Goal: Navigation & Orientation: Find specific page/section

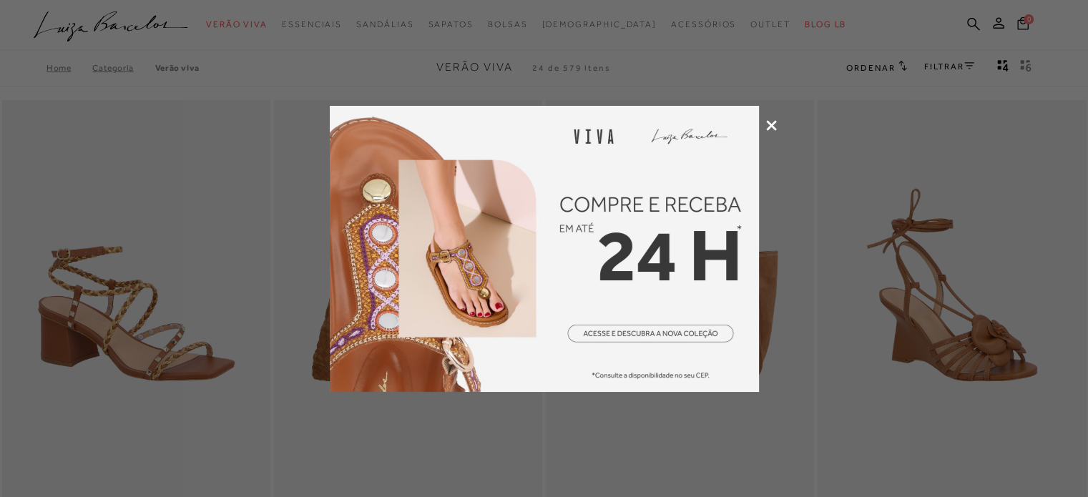
click at [764, 119] on div at bounding box center [544, 248] width 1088 height 497
click at [770, 124] on icon at bounding box center [771, 125] width 11 height 11
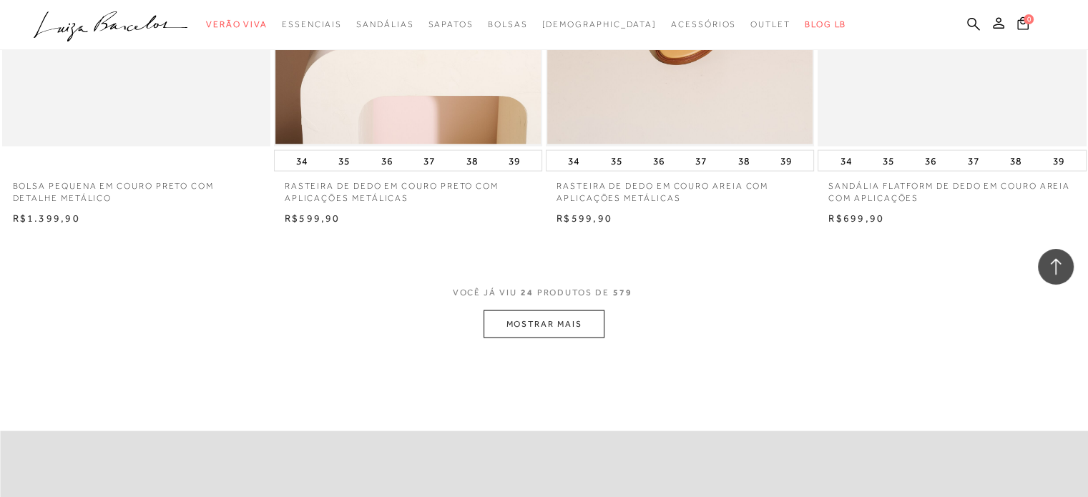
scroll to position [3004, 0]
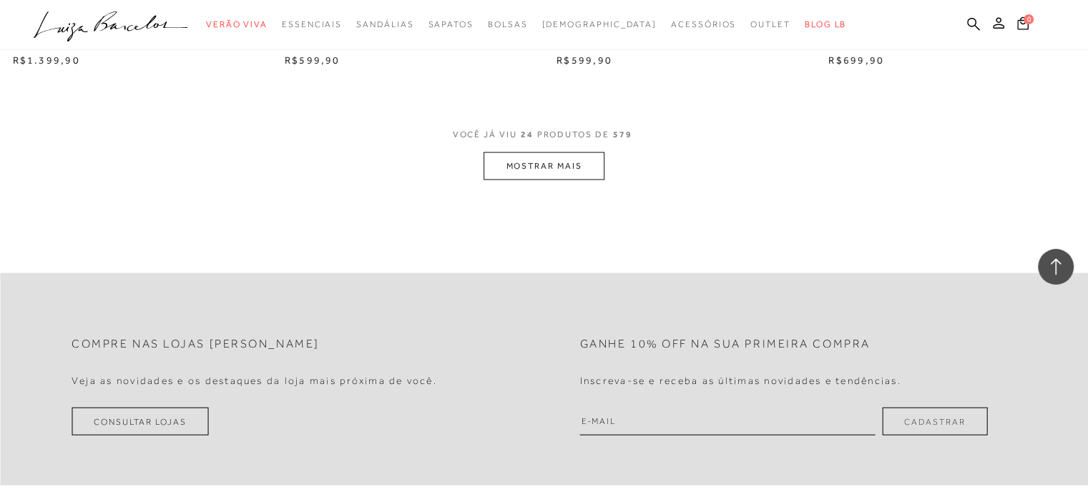
click at [549, 169] on button "MOSTRAR MAIS" at bounding box center [544, 166] width 120 height 28
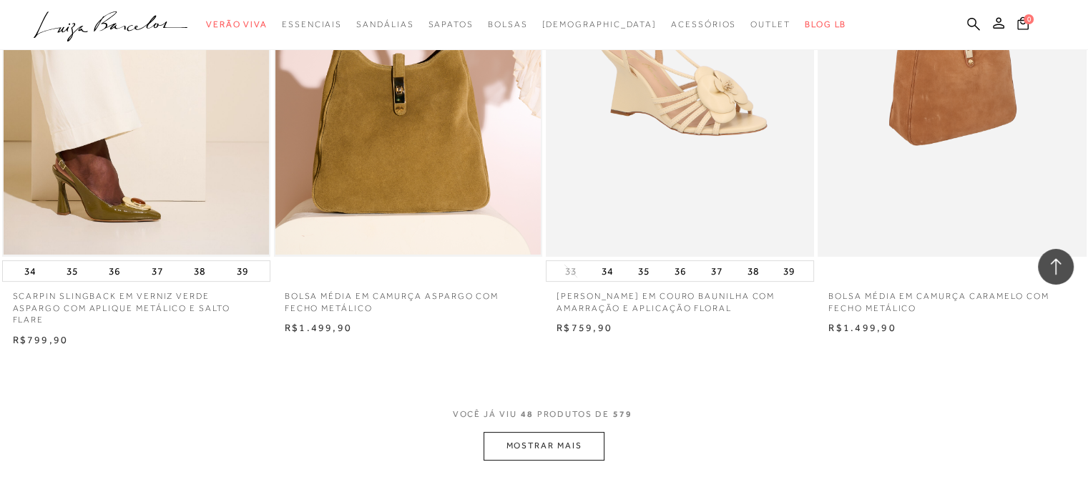
scroll to position [5723, 0]
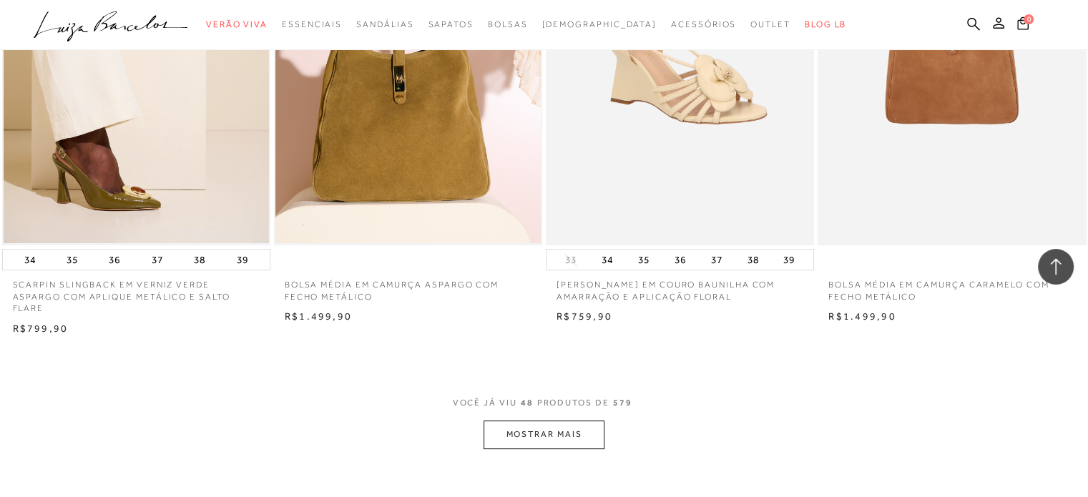
click at [567, 421] on button "MOSTRAR MAIS" at bounding box center [544, 435] width 120 height 28
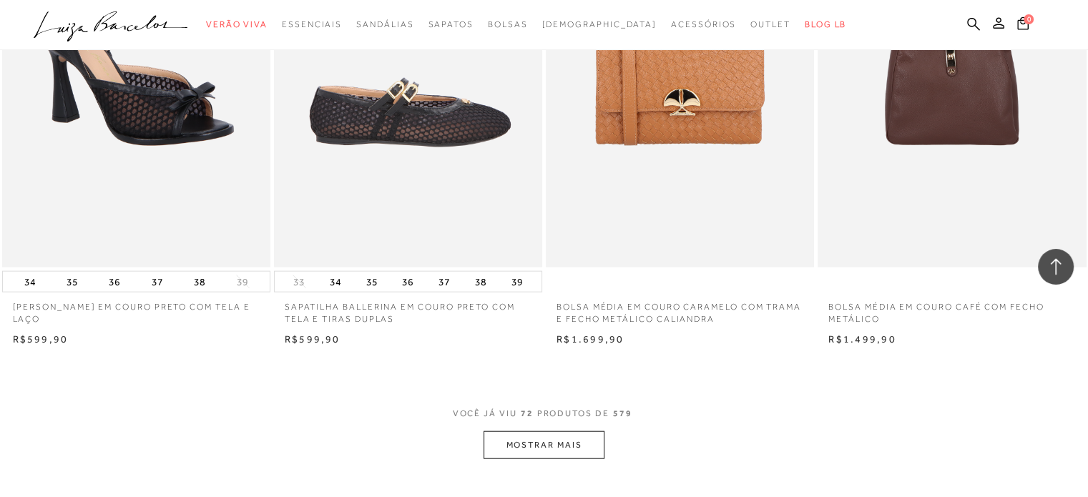
scroll to position [8799, 0]
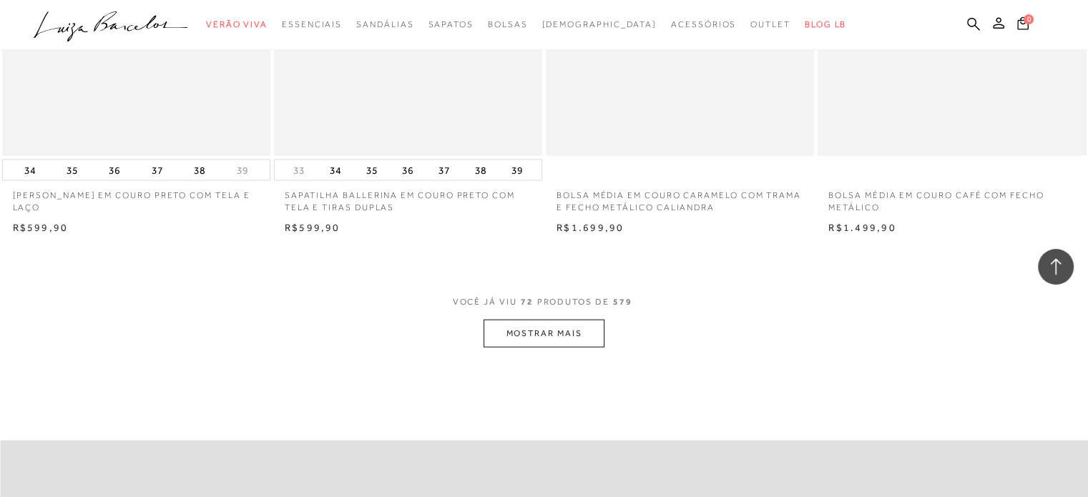
click at [559, 320] on button "MOSTRAR MAIS" at bounding box center [544, 334] width 120 height 28
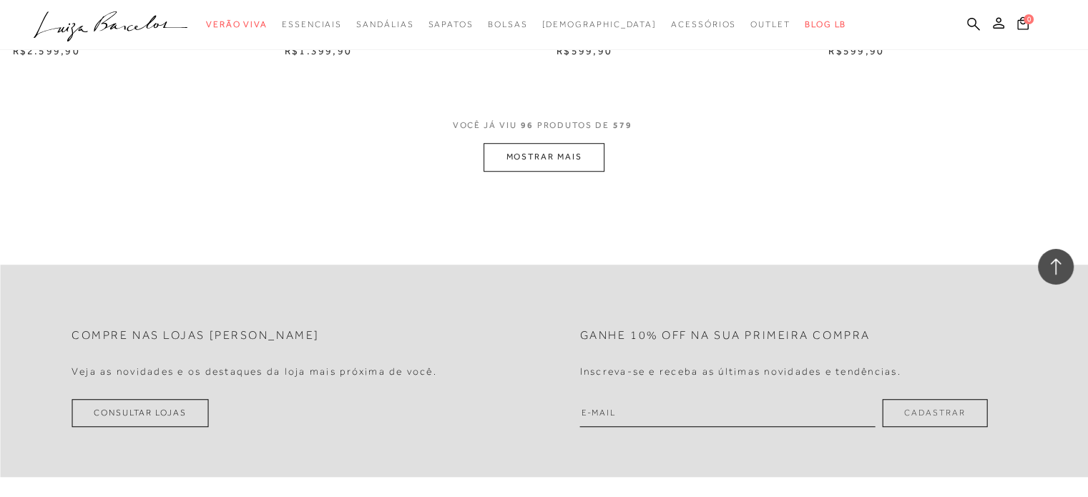
scroll to position [11946, 0]
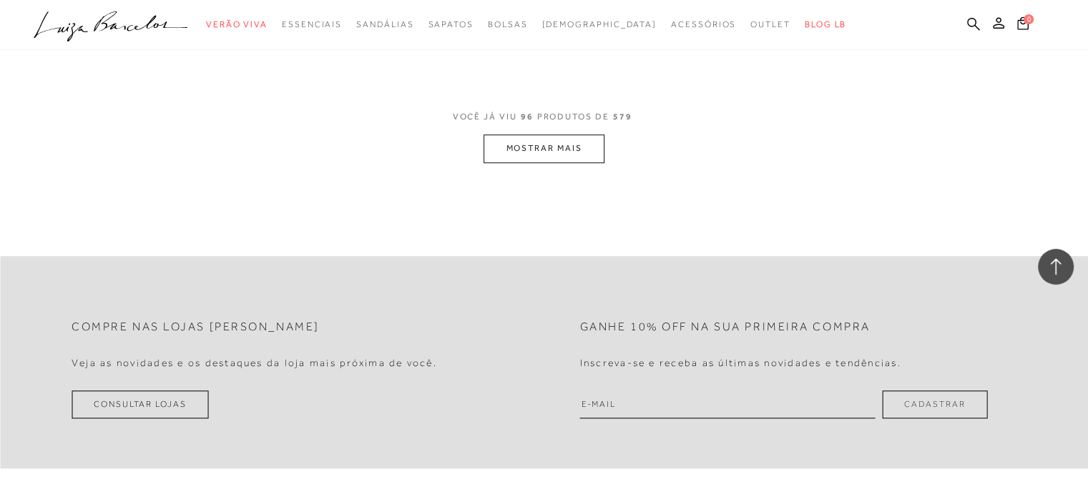
click at [526, 137] on button "MOSTRAR MAIS" at bounding box center [544, 148] width 120 height 28
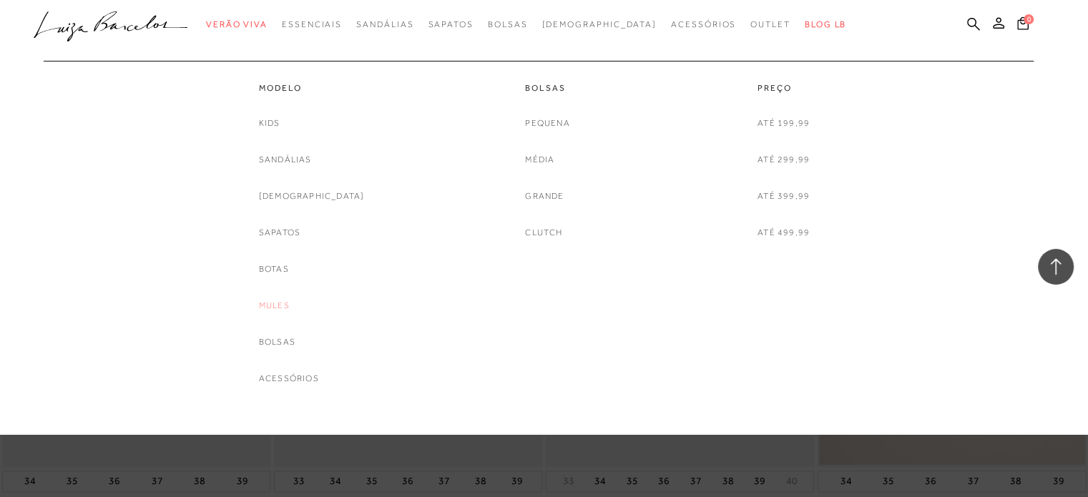
click at [283, 303] on link "Mules" at bounding box center [274, 305] width 31 height 15
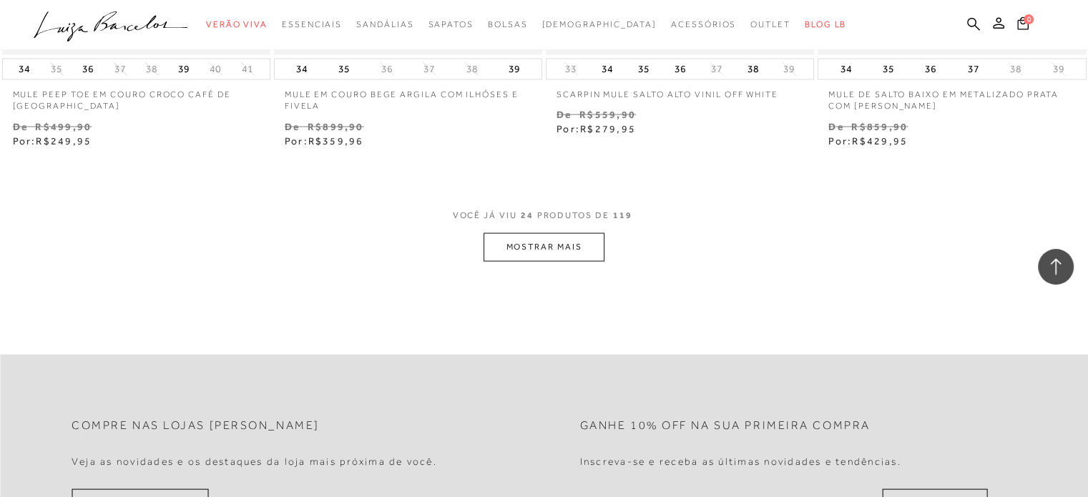
scroll to position [3004, 0]
click at [511, 242] on button "MOSTRAR MAIS" at bounding box center [544, 244] width 120 height 28
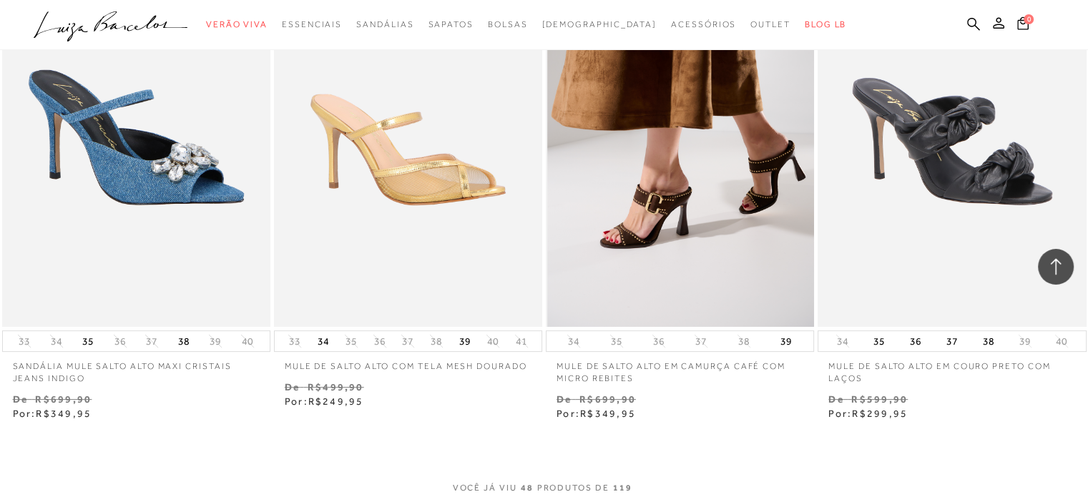
scroll to position [6009, 0]
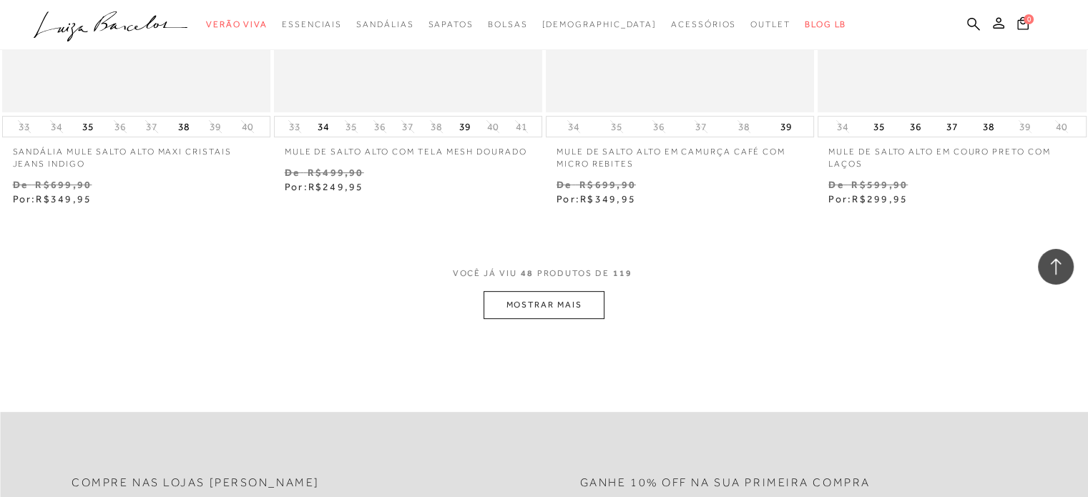
click at [523, 305] on button "MOSTRAR MAIS" at bounding box center [544, 305] width 120 height 28
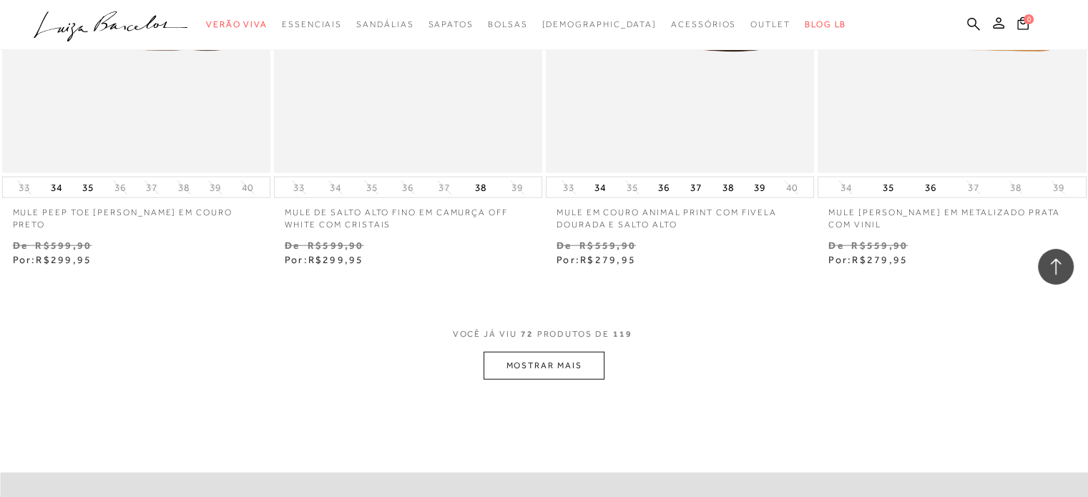
scroll to position [9013, 0]
click at [552, 361] on button "MOSTRAR MAIS" at bounding box center [544, 365] width 120 height 28
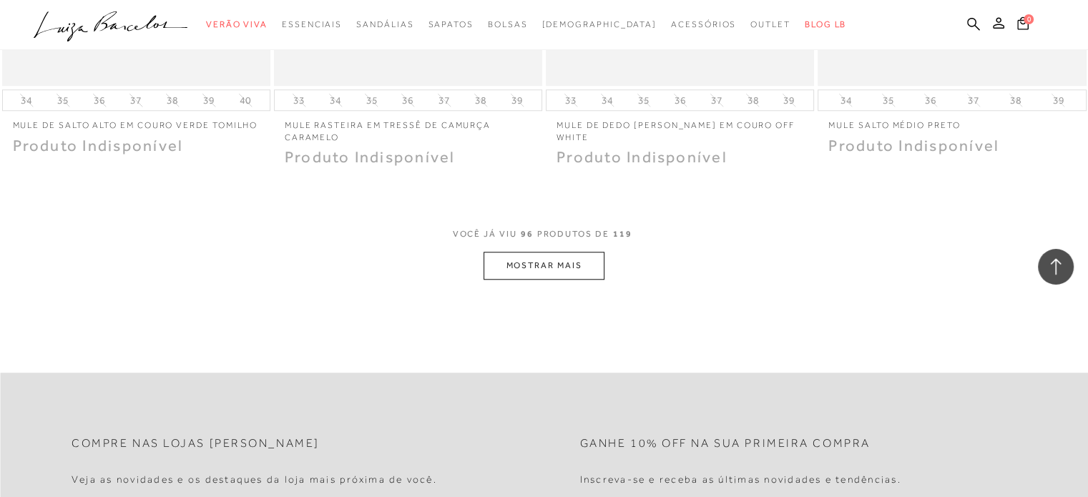
scroll to position [12161, 0]
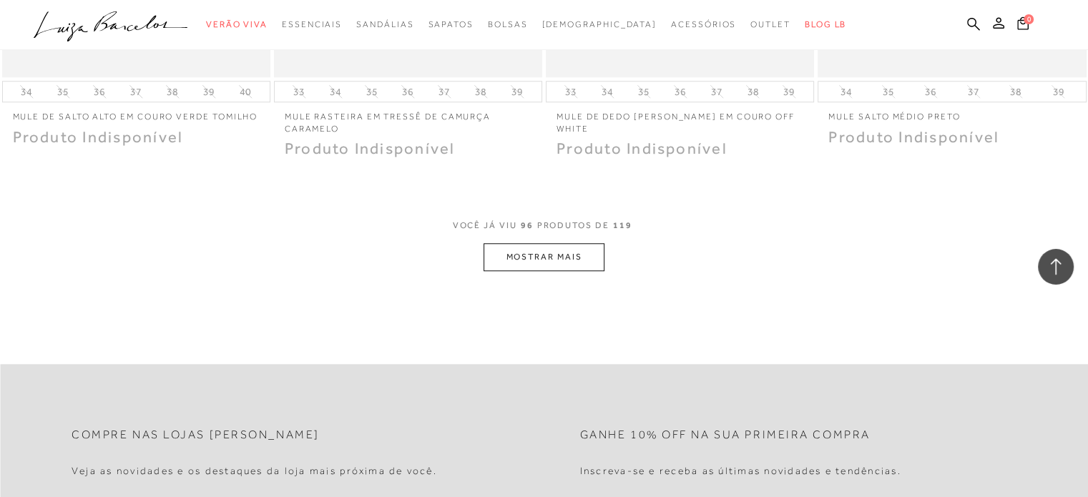
click at [508, 258] on button "MOSTRAR MAIS" at bounding box center [544, 257] width 120 height 28
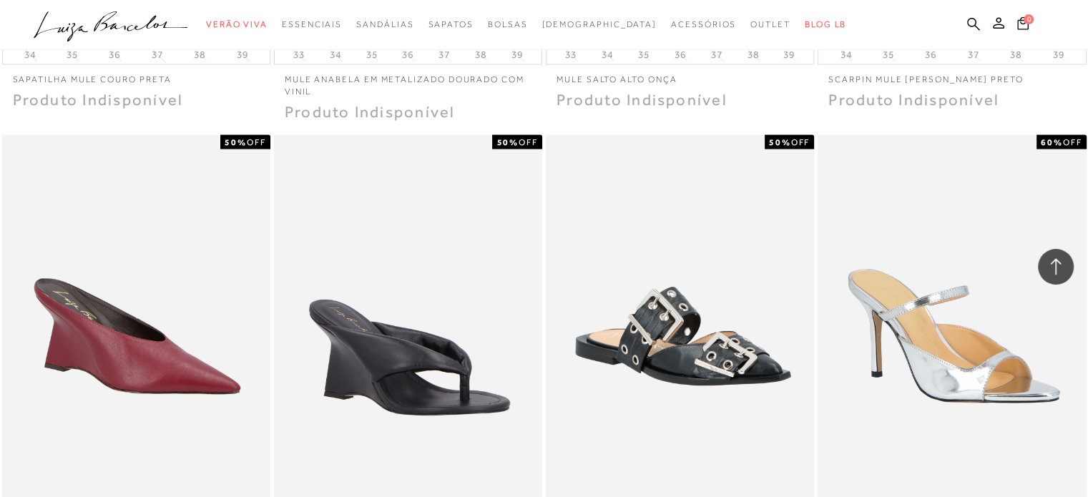
scroll to position [13591, 0]
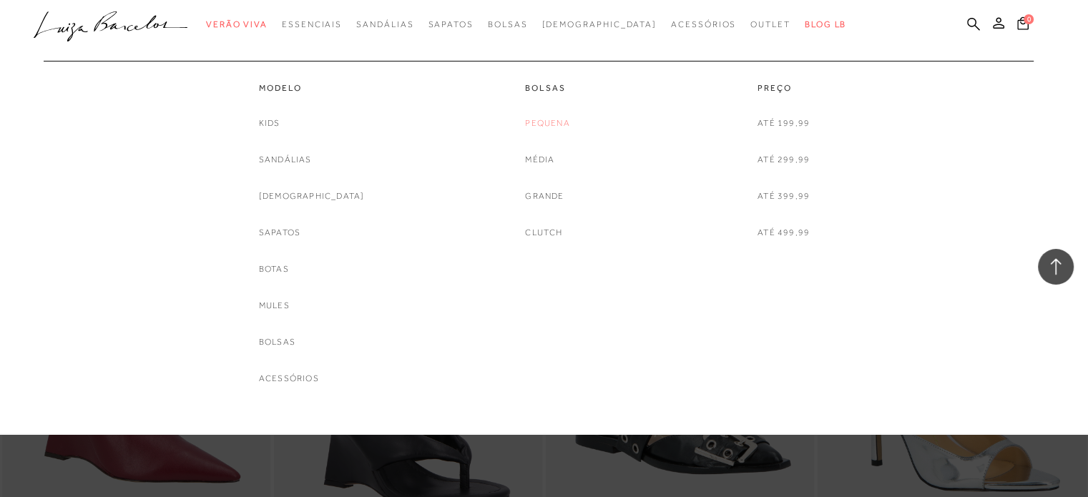
click at [548, 127] on link "Pequena" at bounding box center [547, 123] width 44 height 15
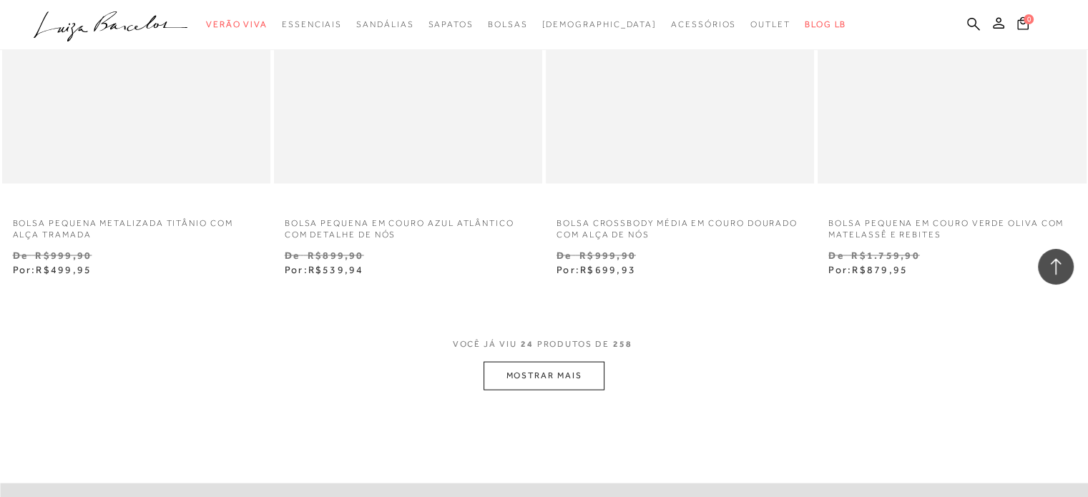
scroll to position [2861, 0]
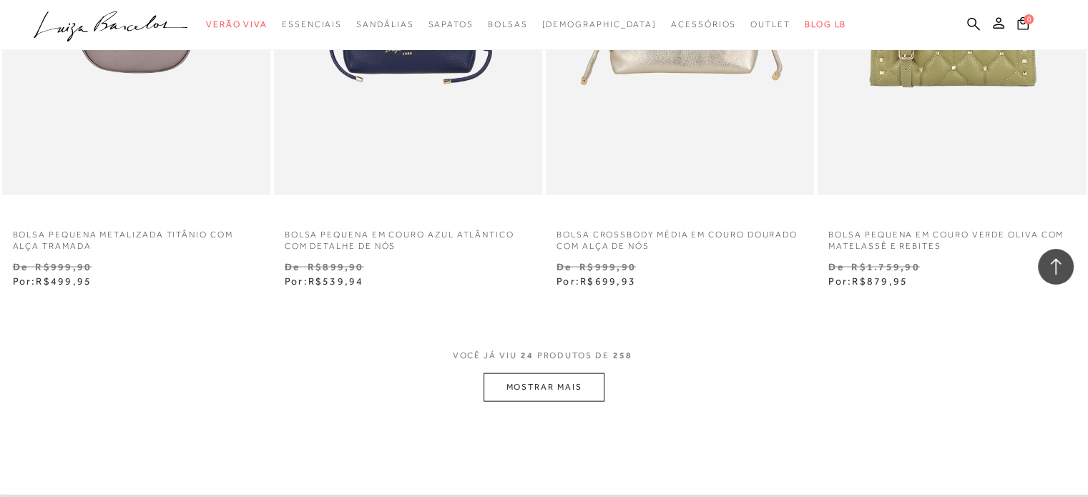
click at [569, 386] on button "MOSTRAR MAIS" at bounding box center [544, 387] width 120 height 28
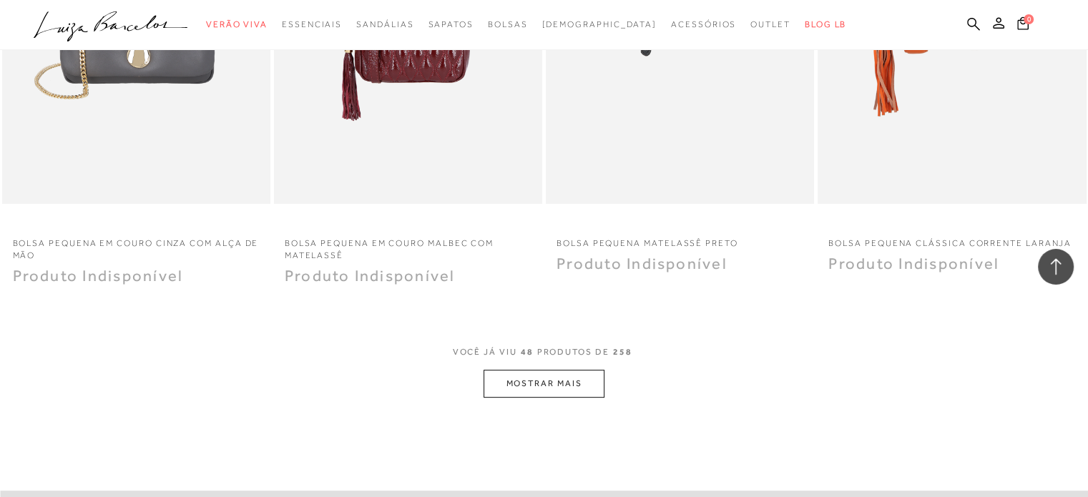
scroll to position [5794, 0]
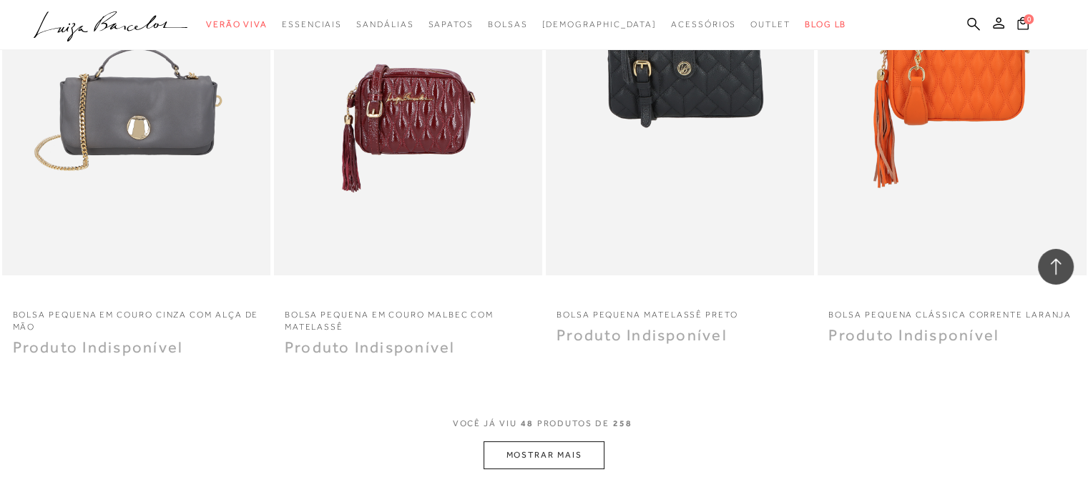
click at [578, 447] on button "MOSTRAR MAIS" at bounding box center [544, 455] width 120 height 28
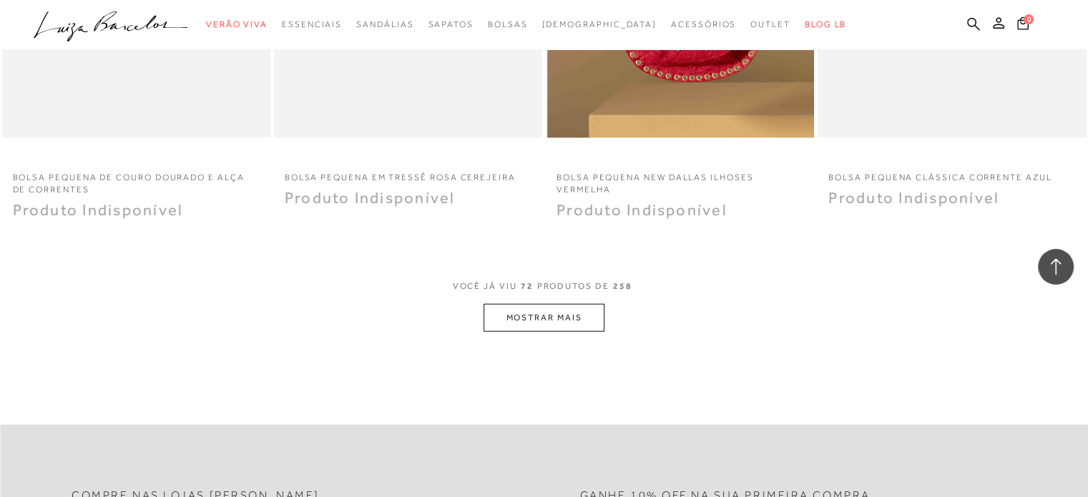
scroll to position [8942, 0]
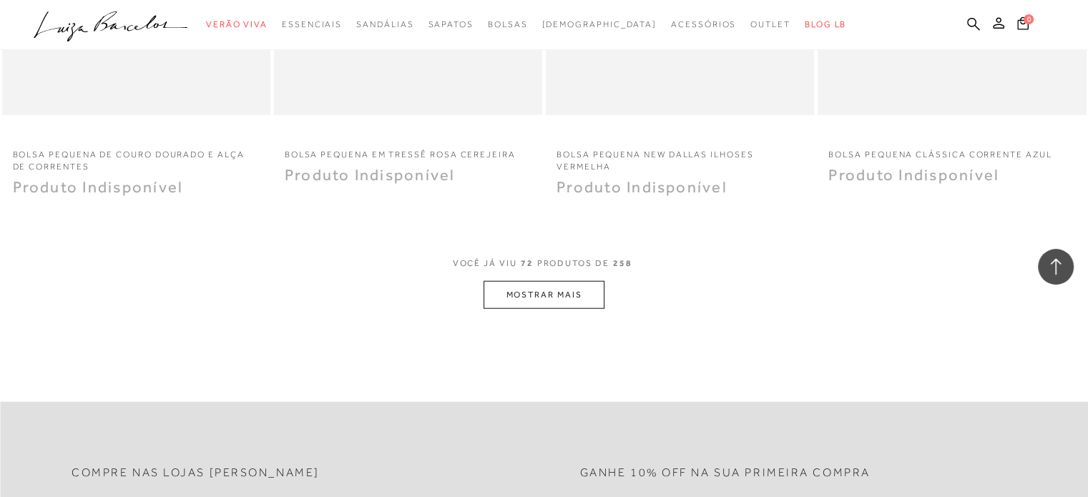
click at [561, 299] on button "MOSTRAR MAIS" at bounding box center [544, 295] width 120 height 28
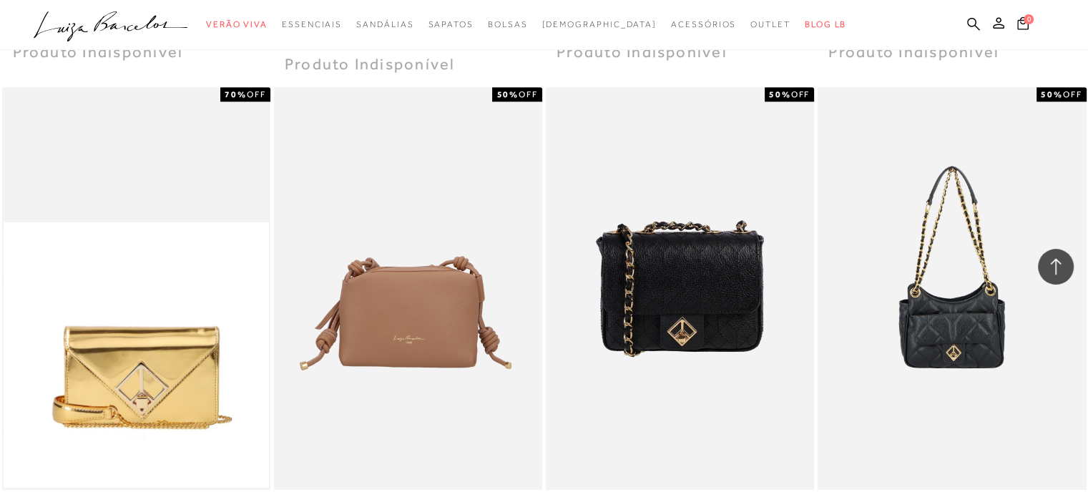
scroll to position [11660, 0]
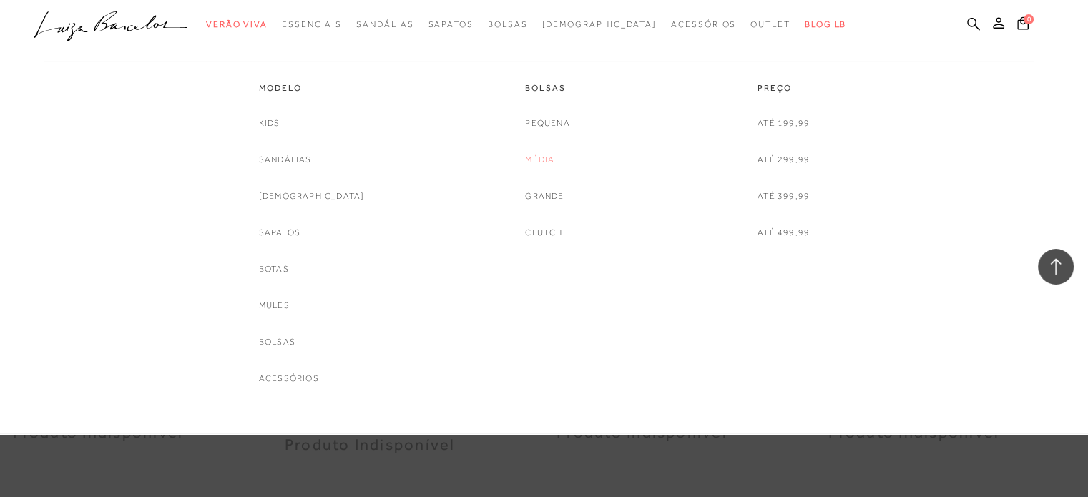
click at [543, 157] on link "Média" at bounding box center [539, 159] width 29 height 15
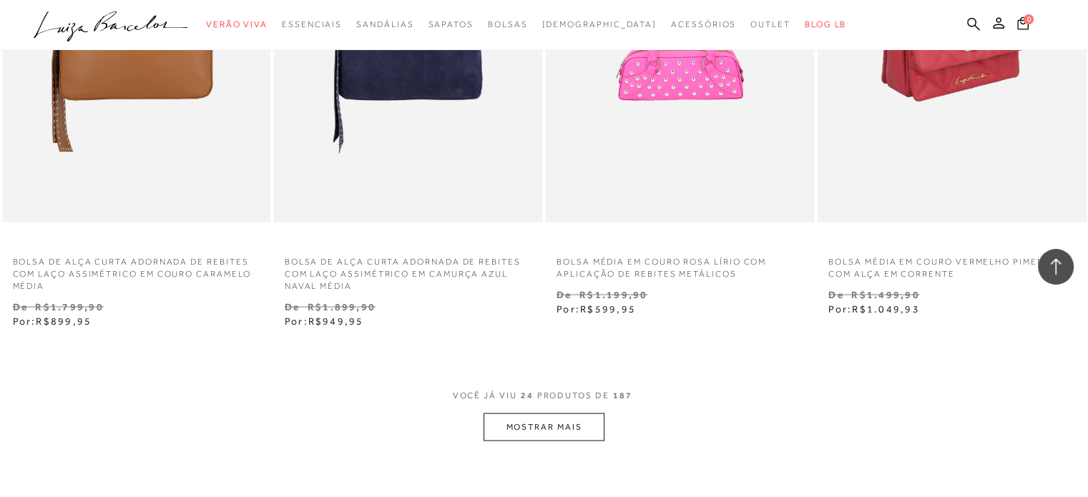
scroll to position [2933, 0]
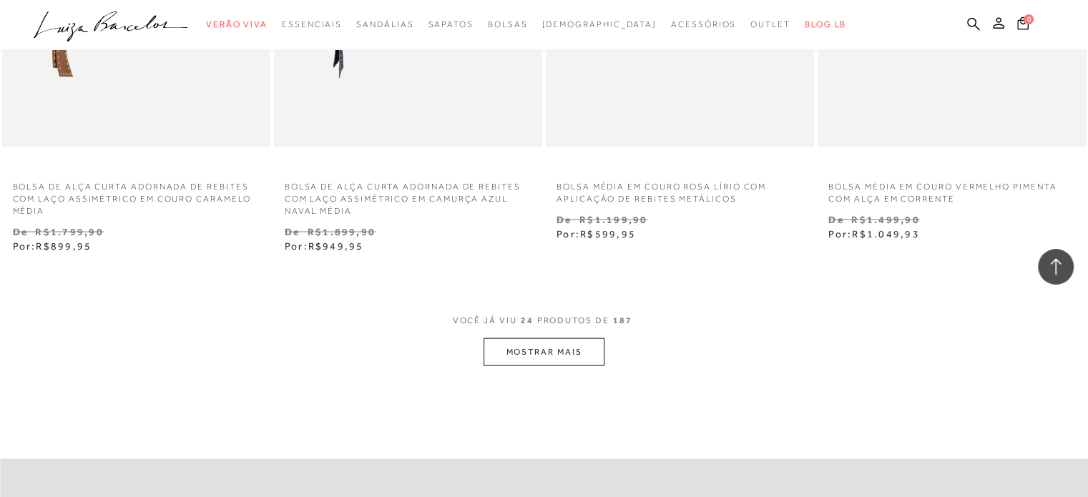
click at [562, 341] on button "MOSTRAR MAIS" at bounding box center [544, 352] width 120 height 28
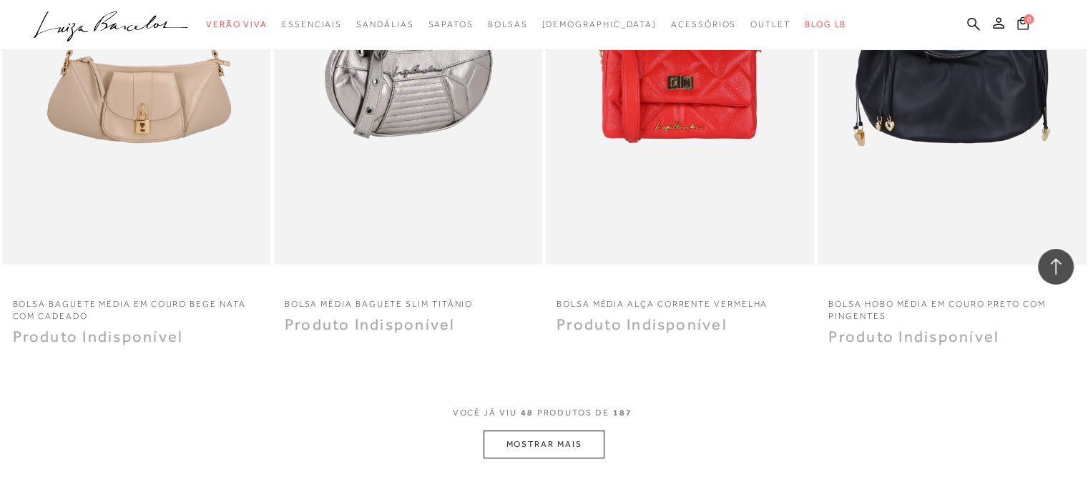
scroll to position [6009, 0]
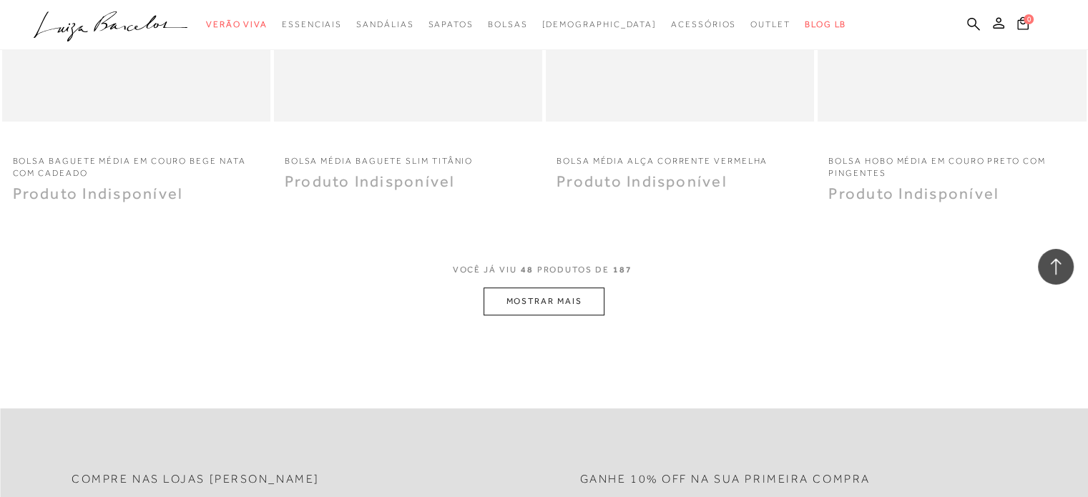
click at [541, 307] on button "MOSTRAR MAIS" at bounding box center [544, 302] width 120 height 28
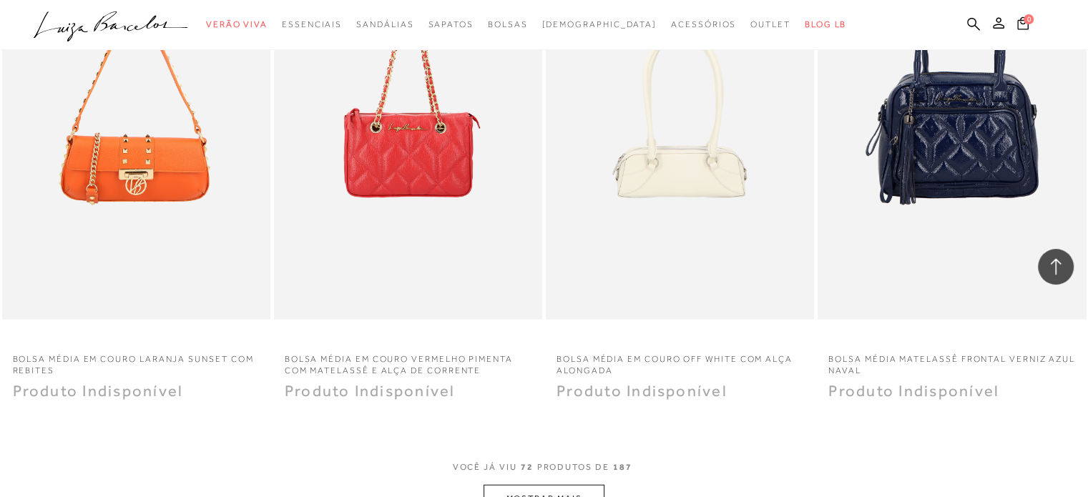
scroll to position [9085, 0]
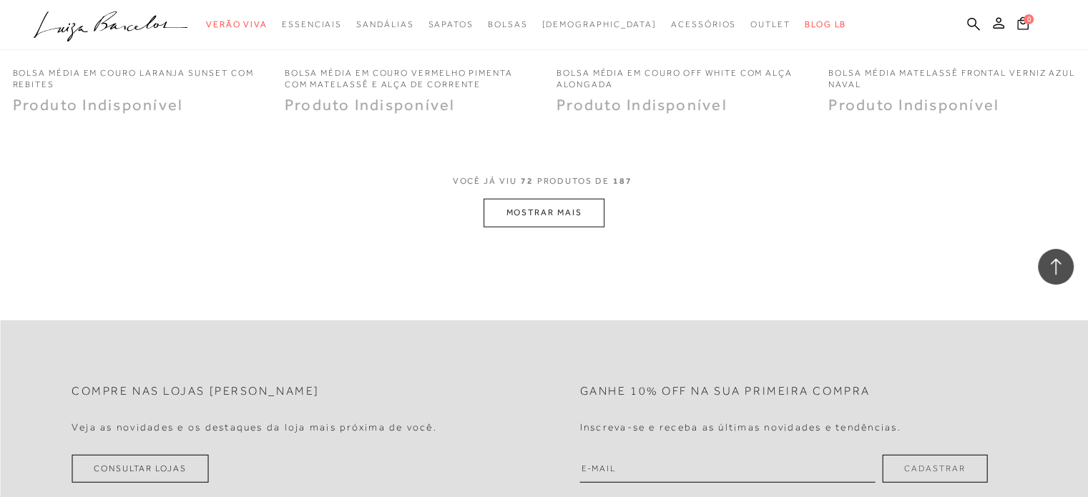
click at [531, 199] on button "MOSTRAR MAIS" at bounding box center [544, 213] width 120 height 28
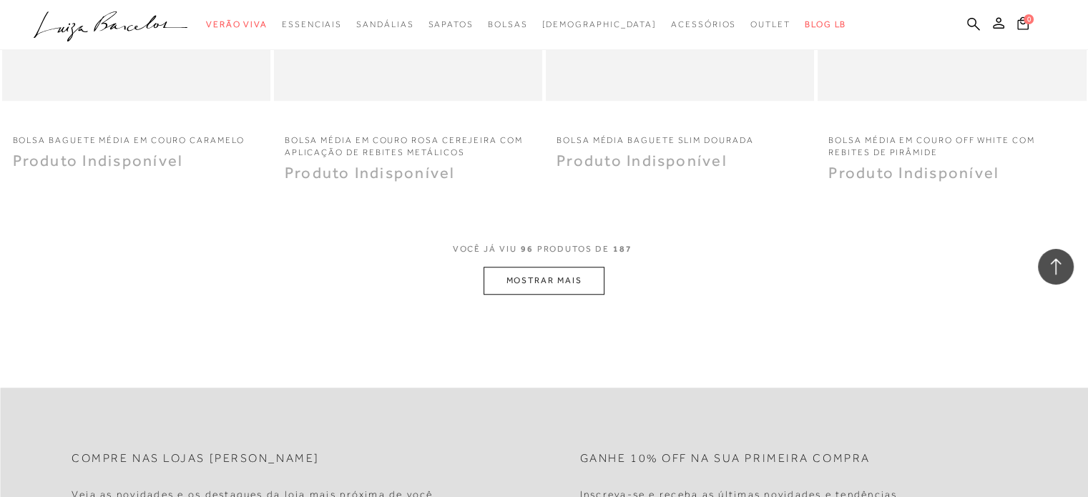
scroll to position [12018, 0]
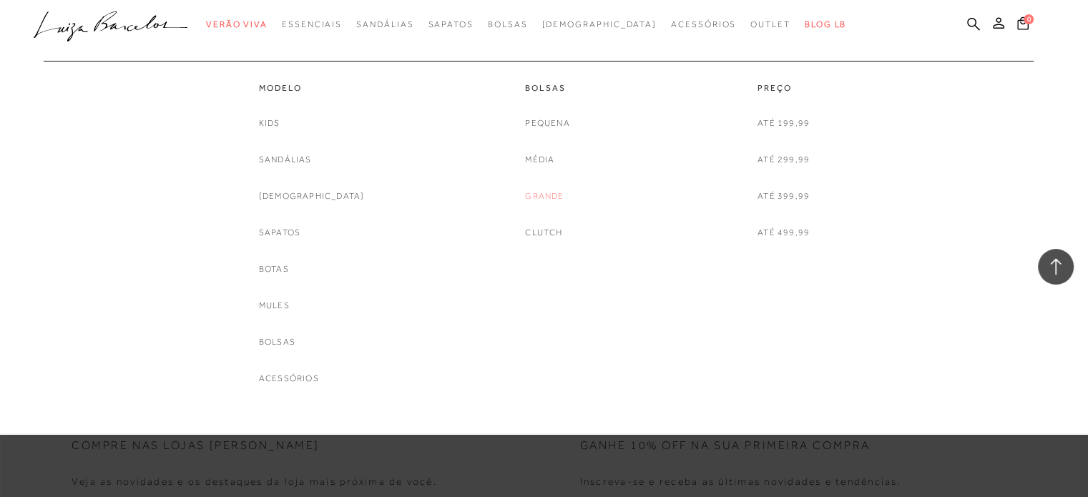
click at [542, 198] on link "Grande" at bounding box center [544, 196] width 39 height 15
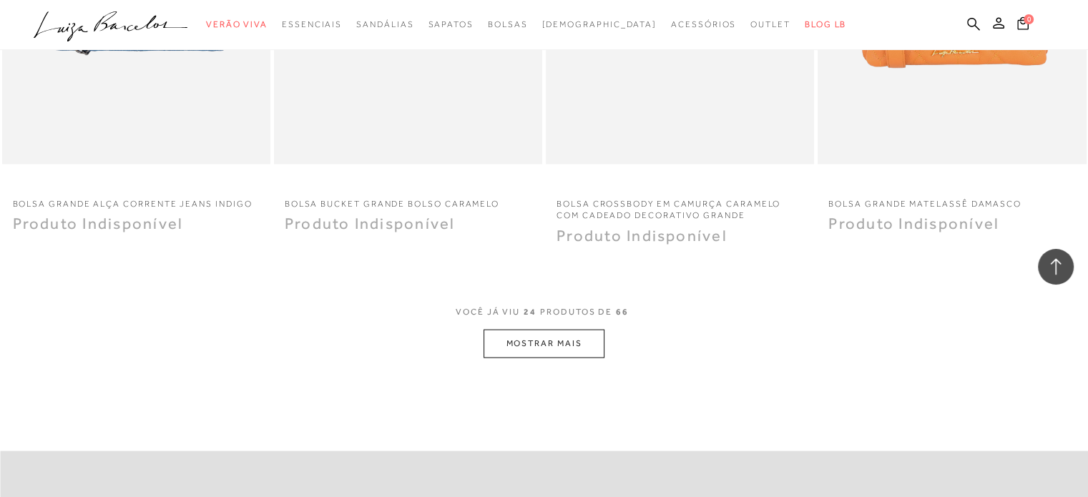
scroll to position [3004, 0]
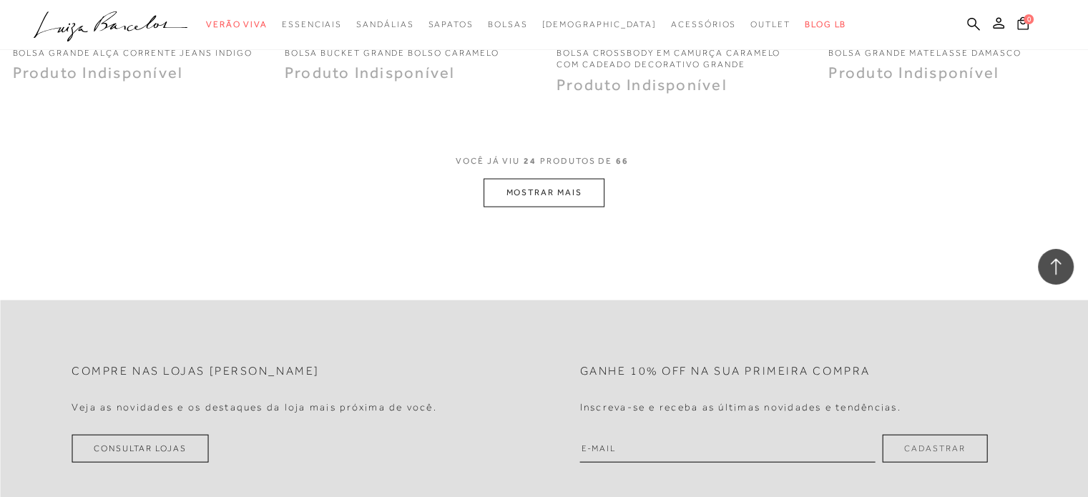
click at [567, 187] on button "MOSTRAR MAIS" at bounding box center [544, 193] width 120 height 28
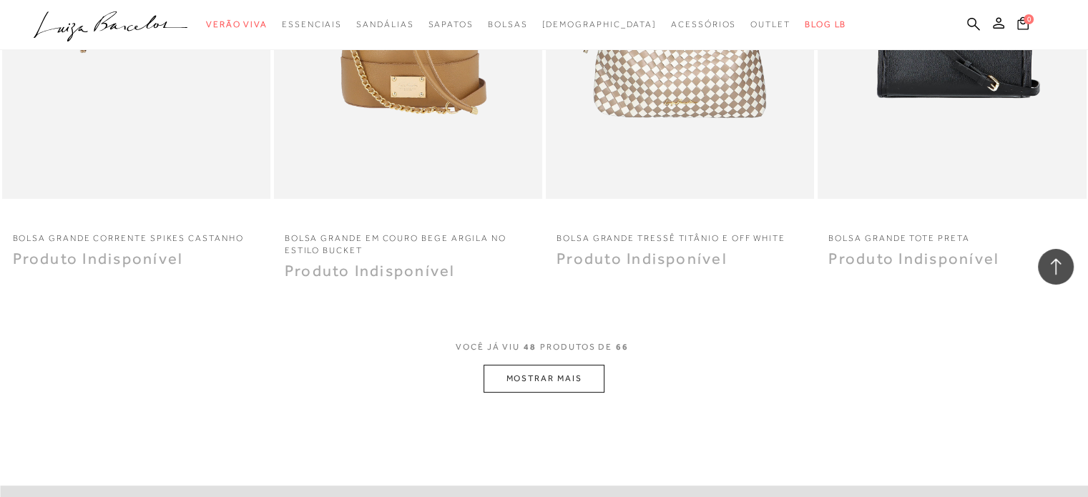
scroll to position [6009, 0]
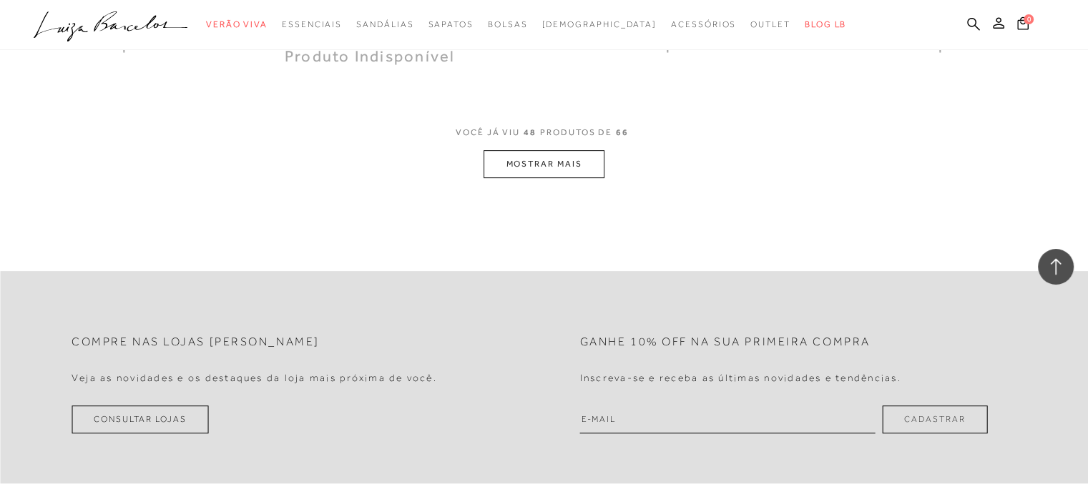
click at [558, 160] on button "MOSTRAR MAIS" at bounding box center [544, 164] width 120 height 28
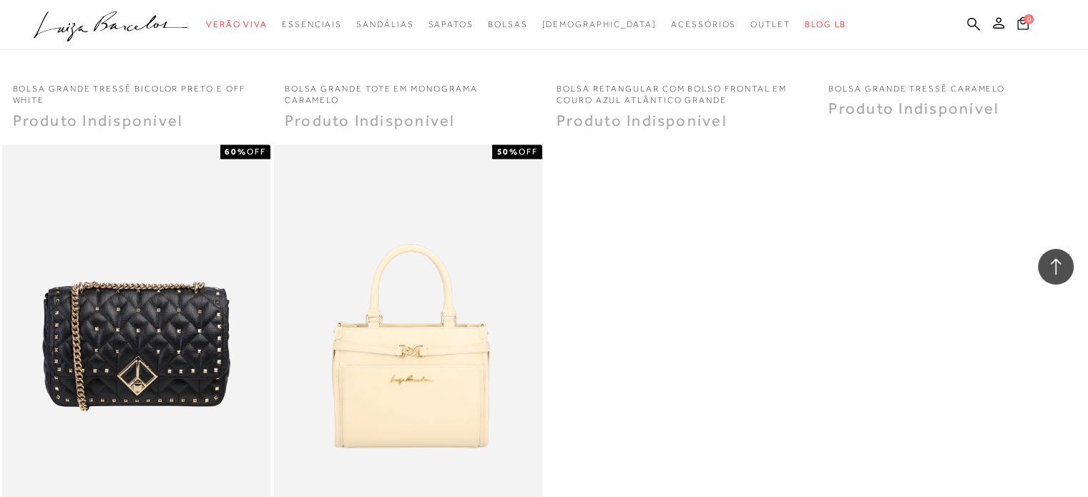
scroll to position [7940, 0]
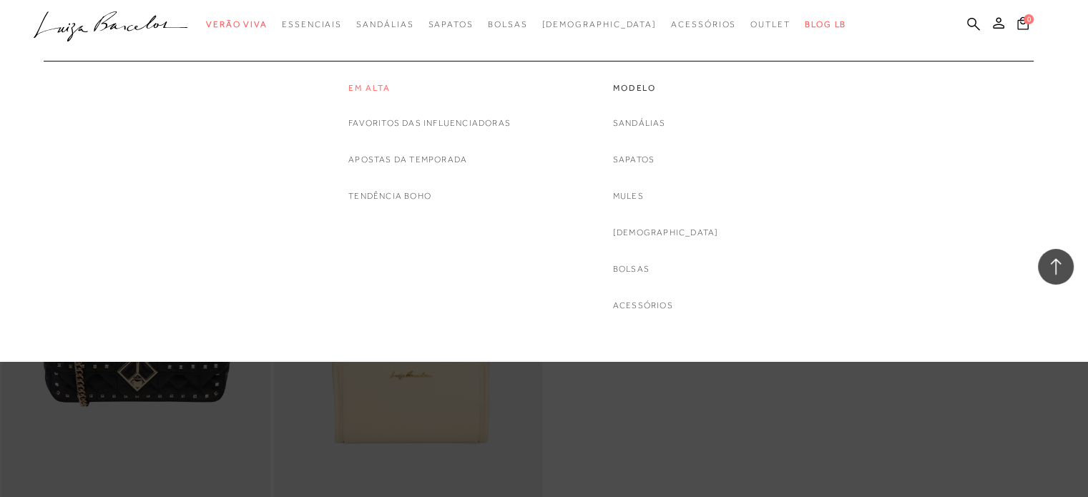
click at [357, 85] on link "Em alta" at bounding box center [429, 88] width 162 height 12
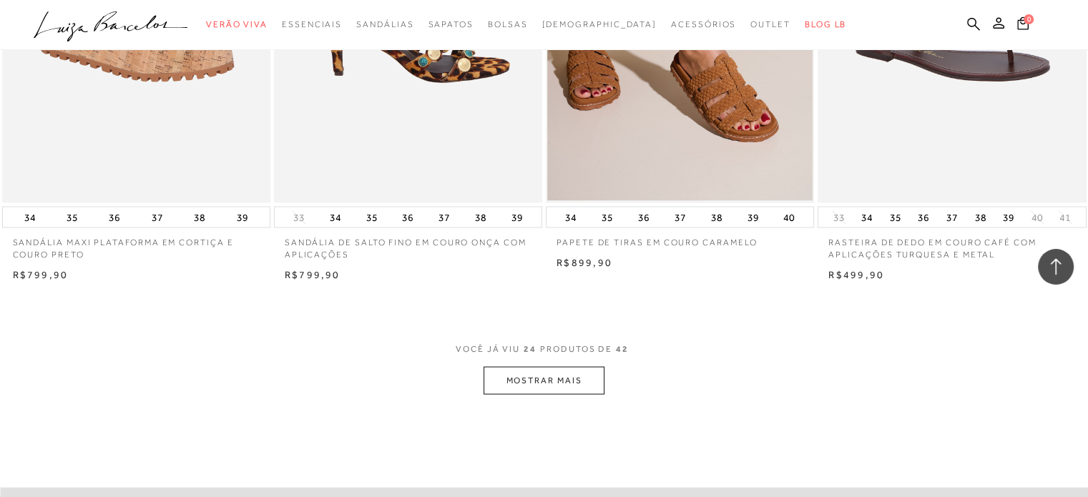
scroll to position [3004, 0]
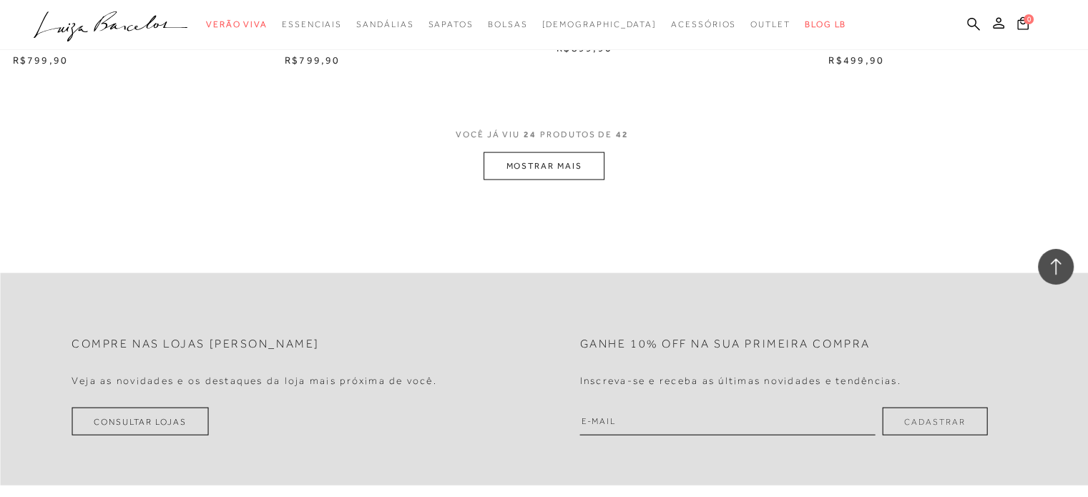
click at [594, 165] on button "MOSTRAR MAIS" at bounding box center [544, 166] width 120 height 28
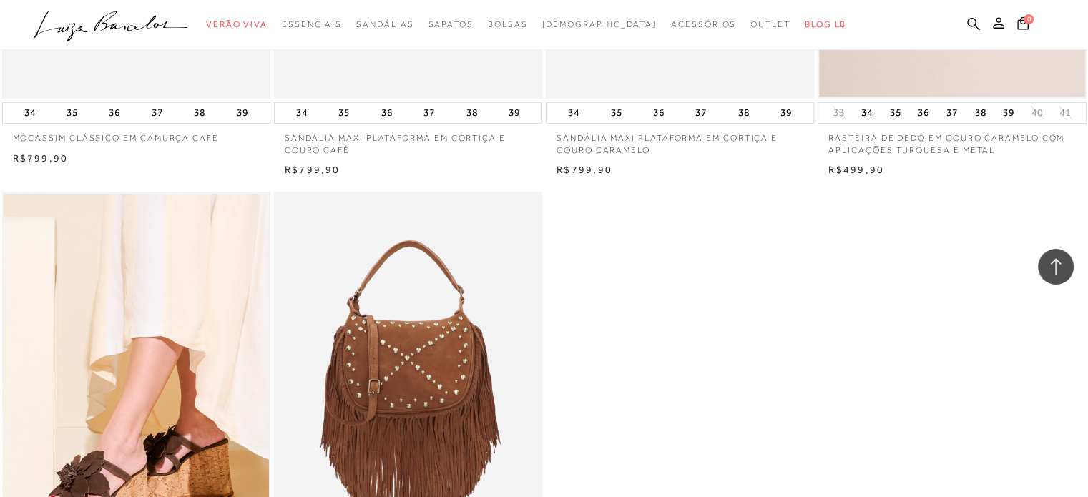
scroll to position [4864, 0]
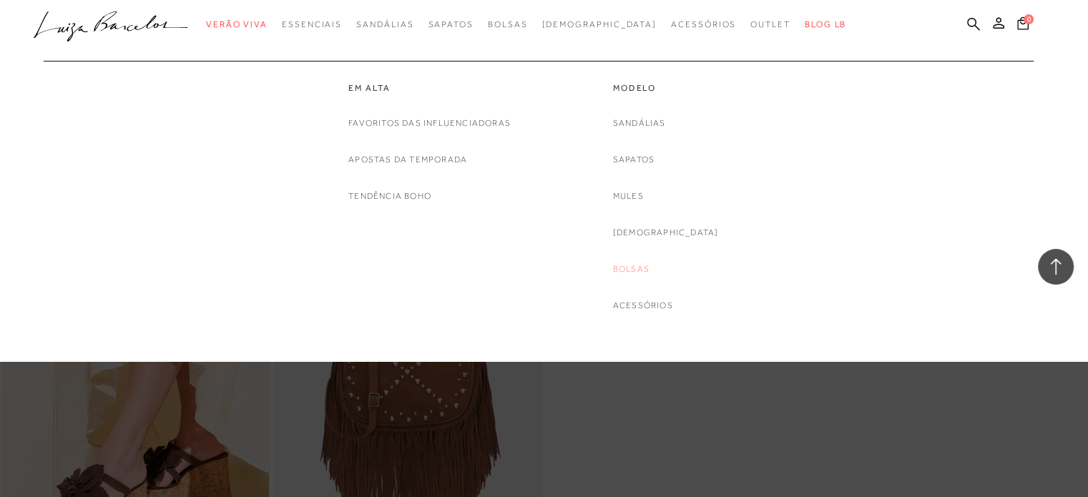
click at [650, 263] on link "Bolsas" at bounding box center [631, 269] width 36 height 15
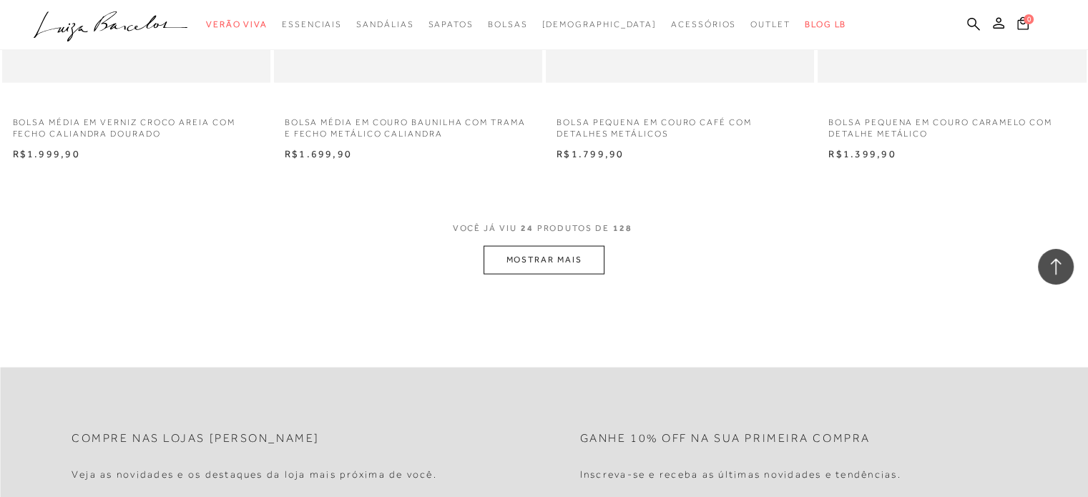
scroll to position [2933, 0]
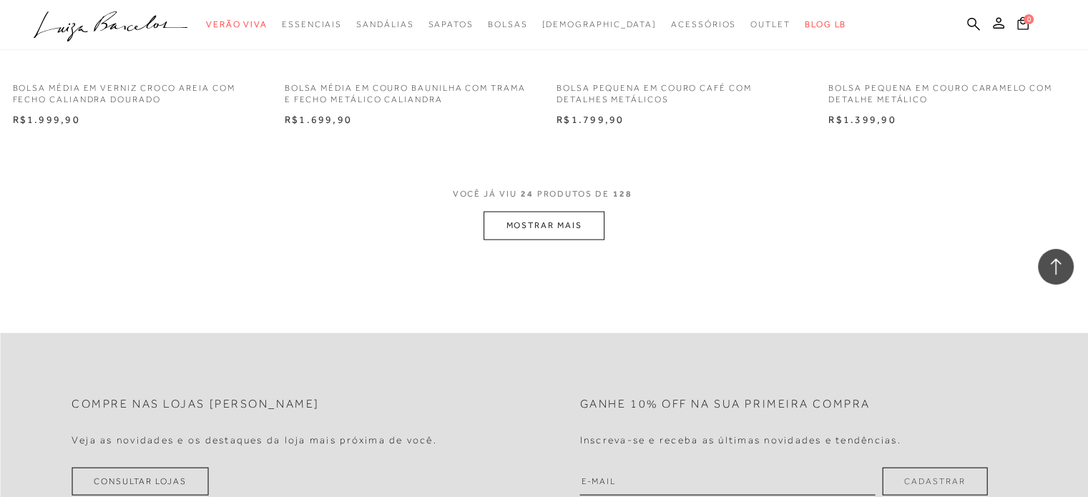
click at [592, 229] on button "MOSTRAR MAIS" at bounding box center [544, 226] width 120 height 28
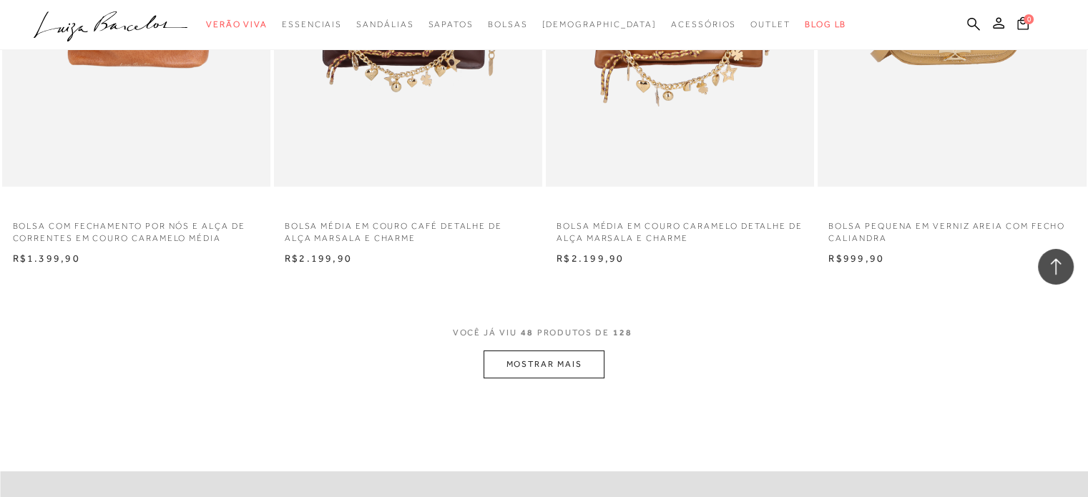
scroll to position [5866, 0]
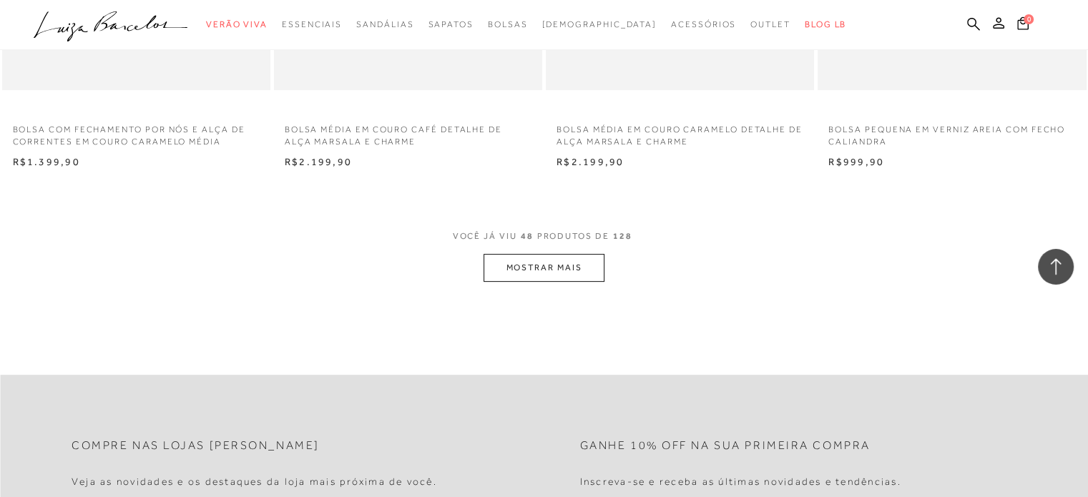
click at [552, 273] on button "MOSTRAR MAIS" at bounding box center [544, 268] width 120 height 28
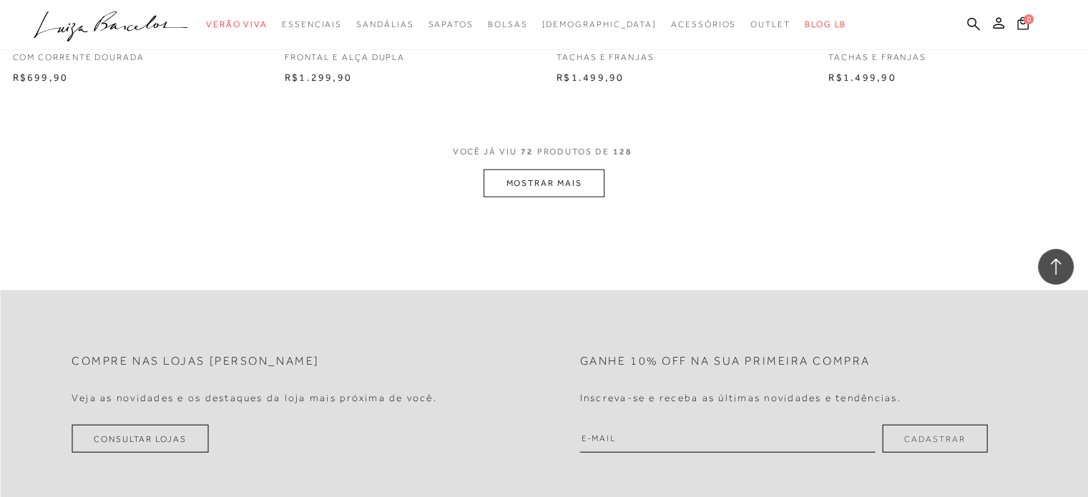
scroll to position [8942, 0]
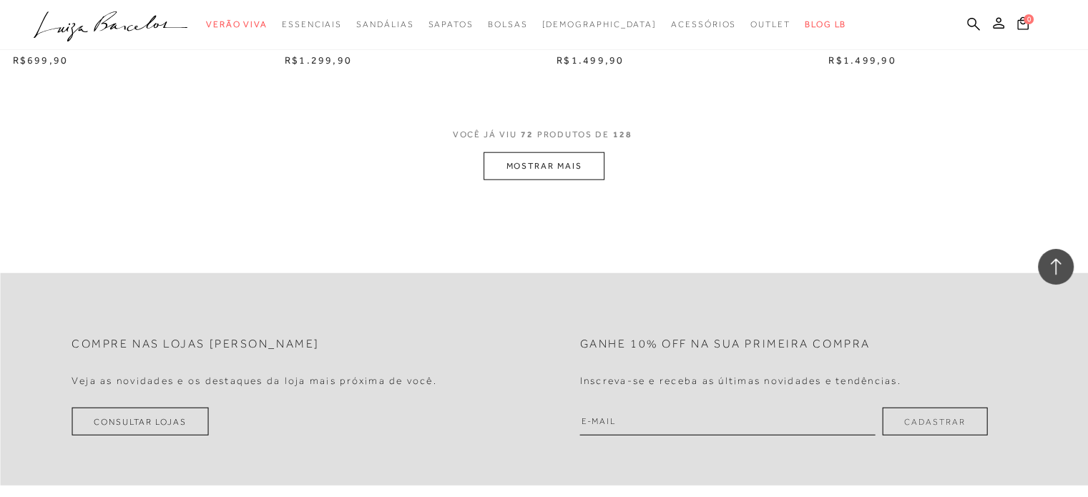
click at [543, 157] on button "MOSTRAR MAIS" at bounding box center [544, 166] width 120 height 28
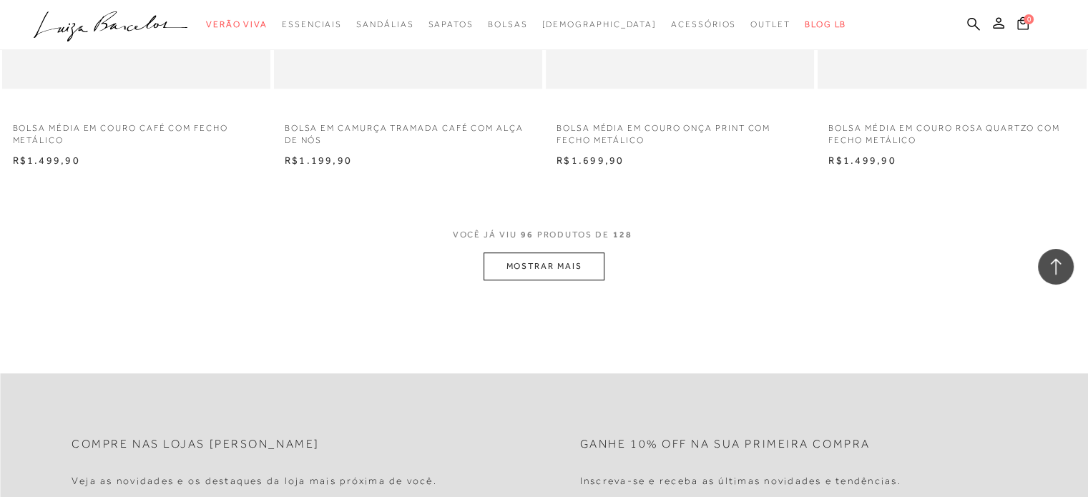
scroll to position [11875, 0]
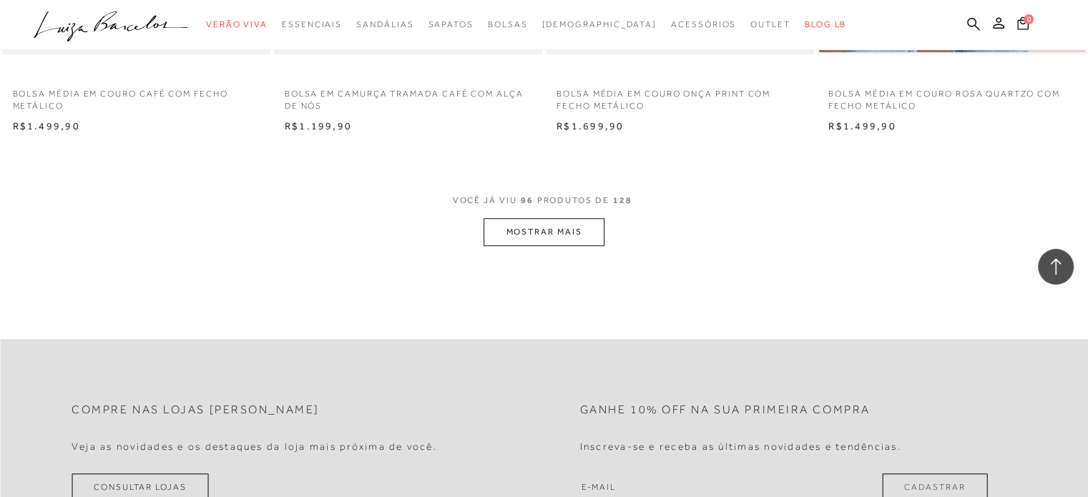
click at [555, 228] on button "MOSTRAR MAIS" at bounding box center [544, 232] width 120 height 28
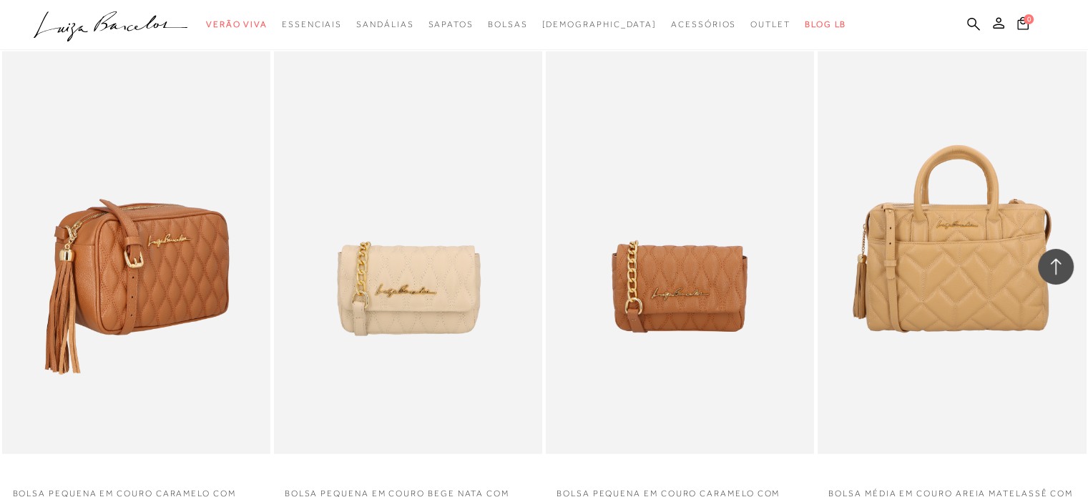
scroll to position [14736, 0]
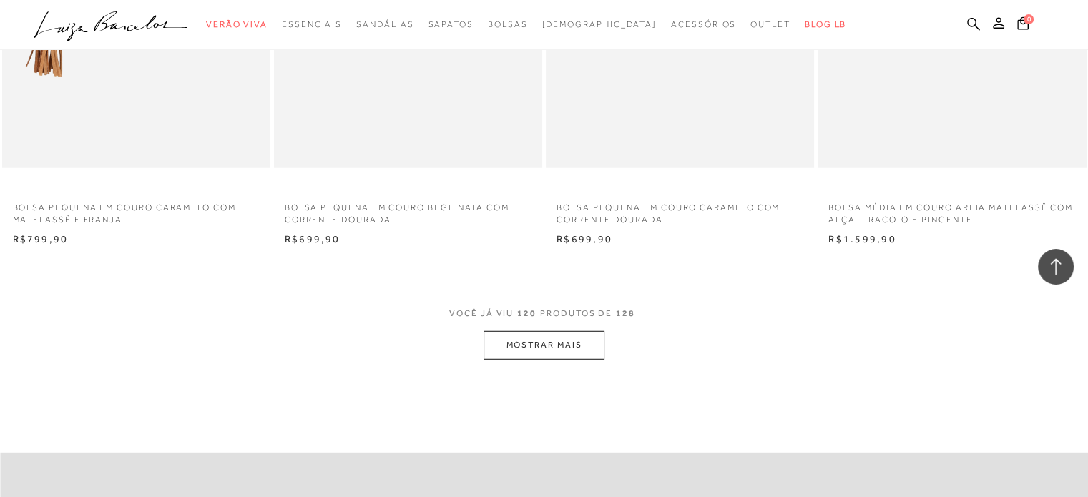
click at [510, 343] on button "MOSTRAR MAIS" at bounding box center [544, 345] width 120 height 28
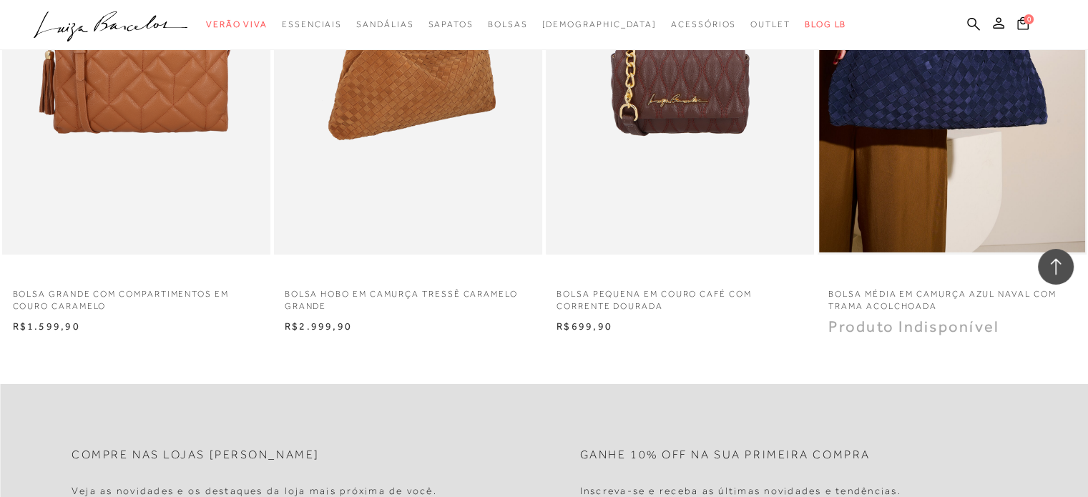
scroll to position [15809, 0]
